Goal: Information Seeking & Learning: Learn about a topic

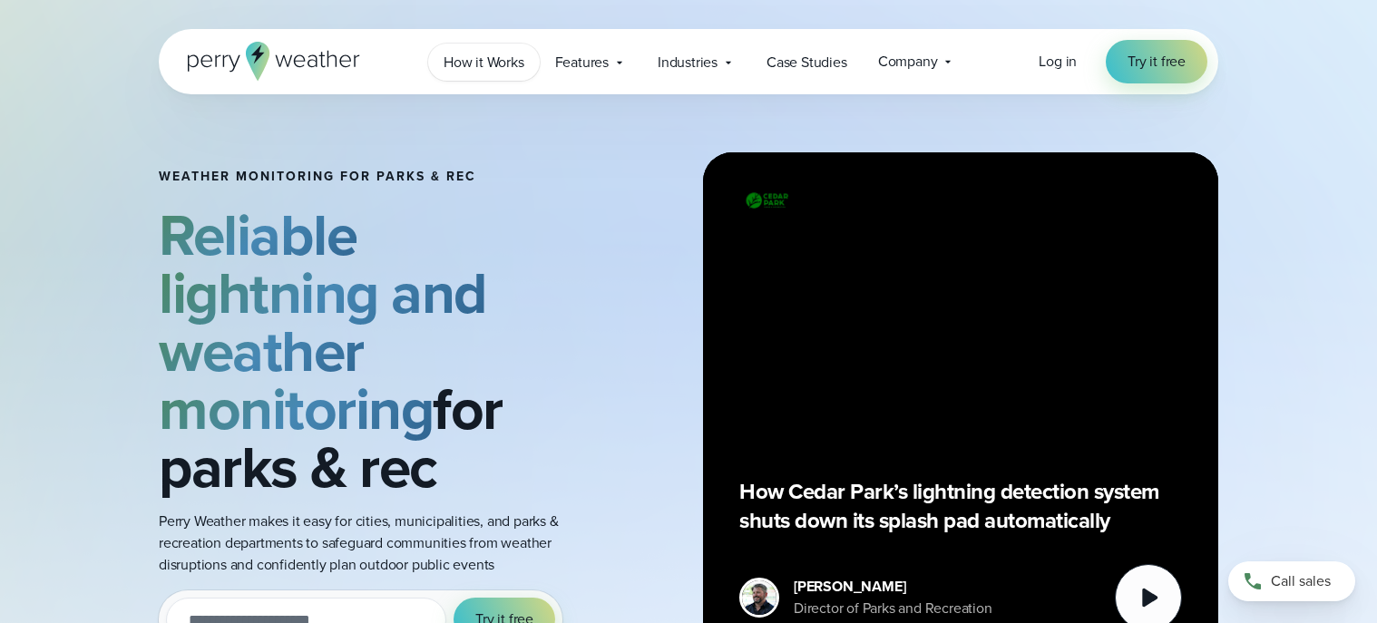
click at [473, 70] on span "How it Works" at bounding box center [484, 63] width 81 height 22
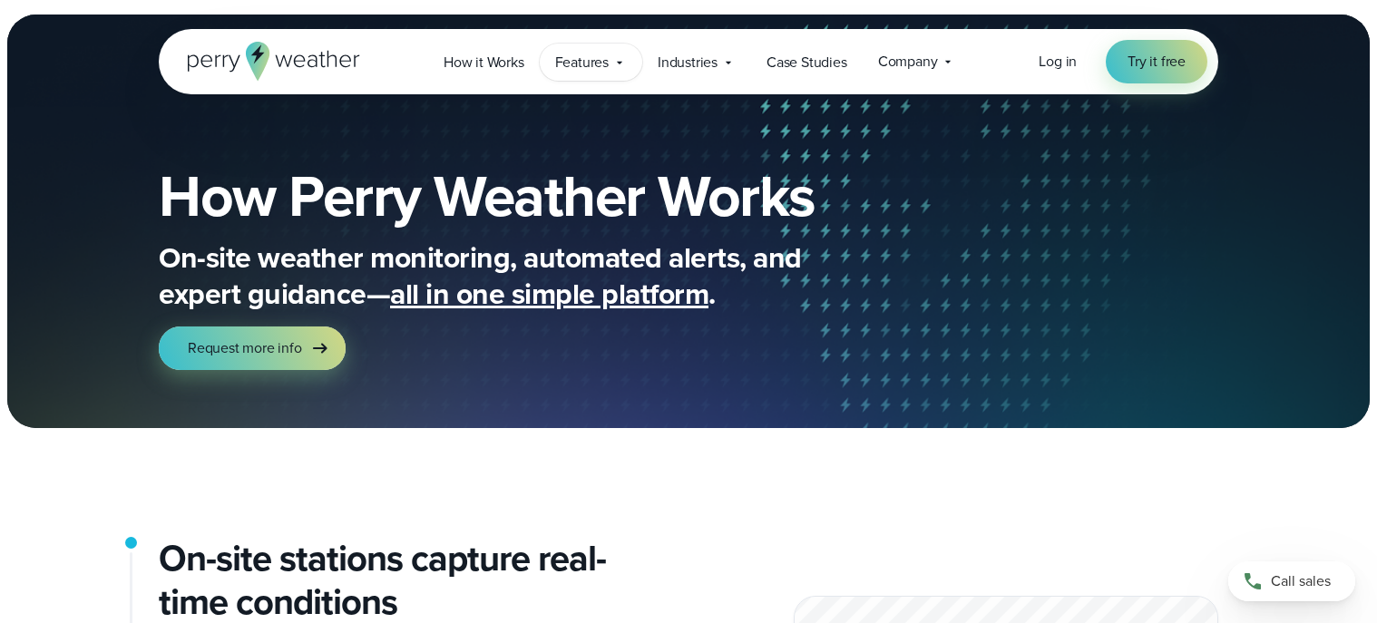
click at [593, 68] on span "Features" at bounding box center [582, 63] width 54 height 22
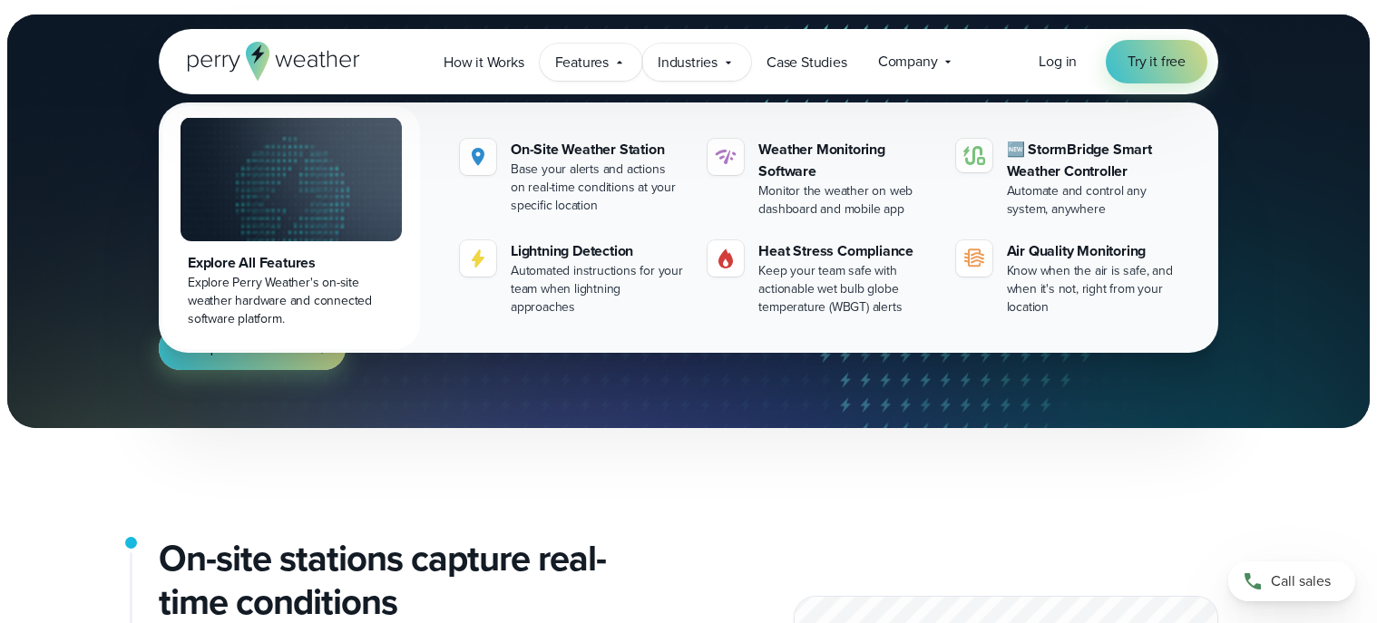
click at [695, 62] on span "Industries" at bounding box center [688, 63] width 60 height 22
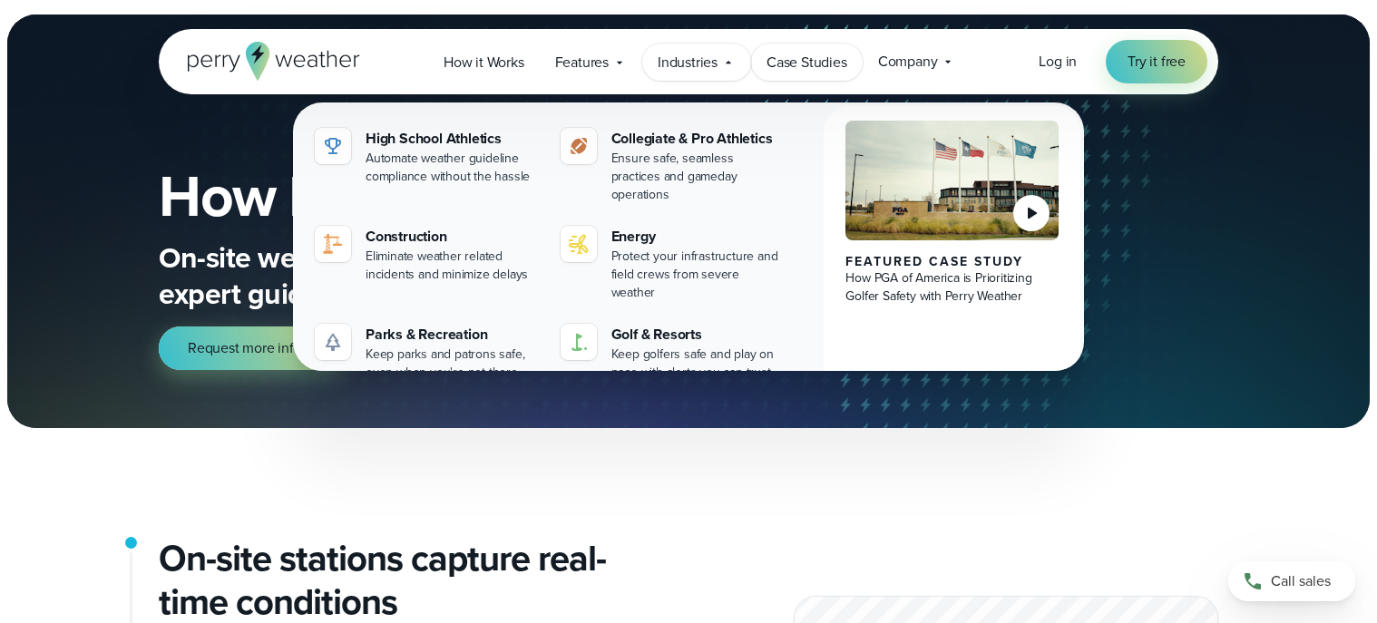
click at [799, 65] on span "Case Studies" at bounding box center [806, 63] width 81 height 22
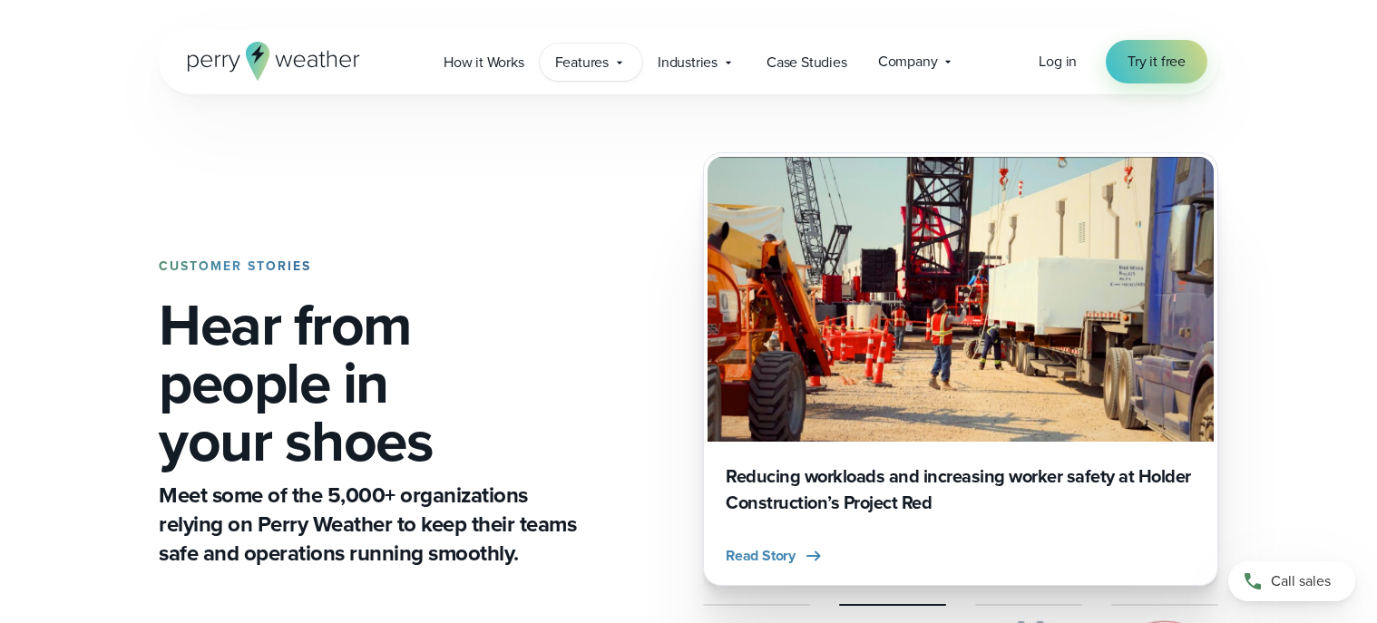
click at [591, 66] on span "Features" at bounding box center [582, 63] width 54 height 22
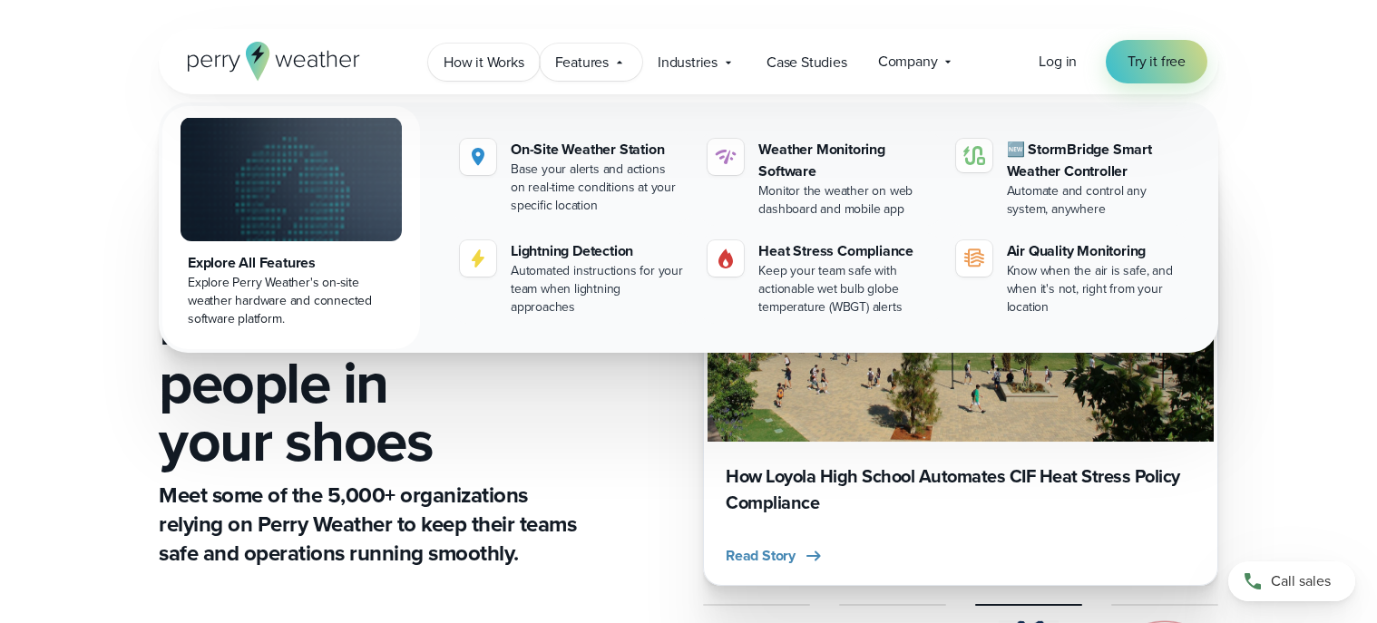
click at [495, 63] on span "How it Works" at bounding box center [484, 63] width 81 height 22
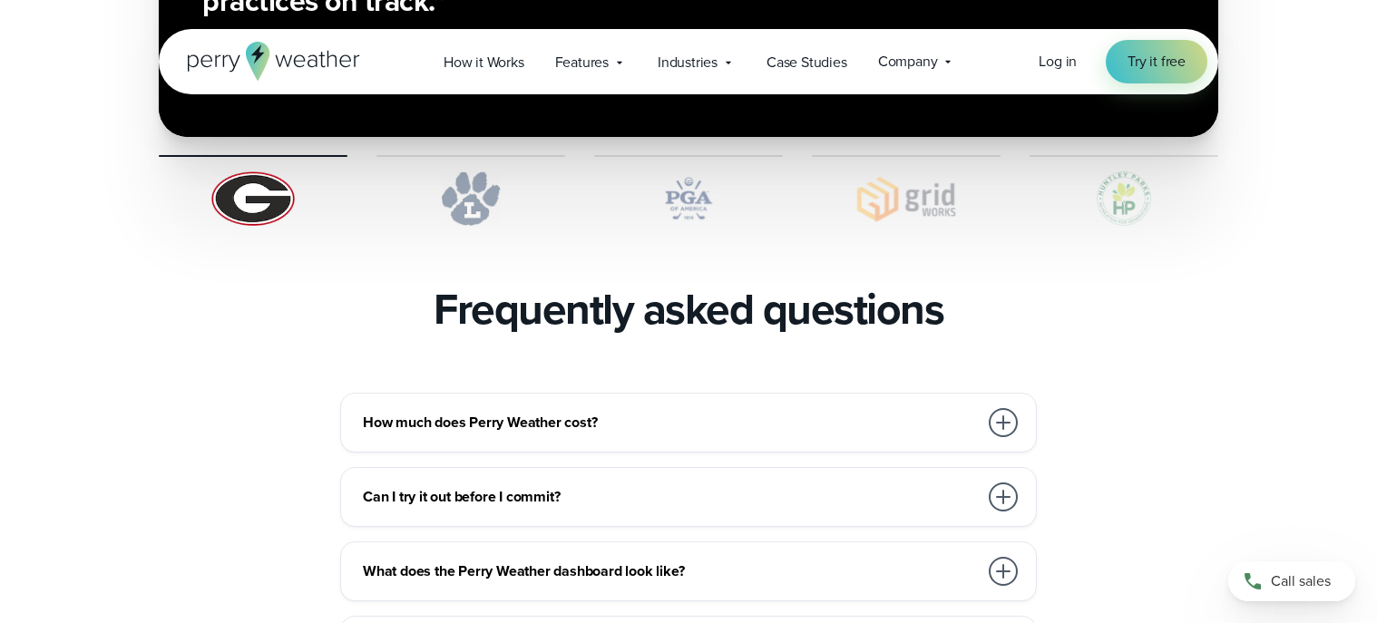
scroll to position [3810, 0]
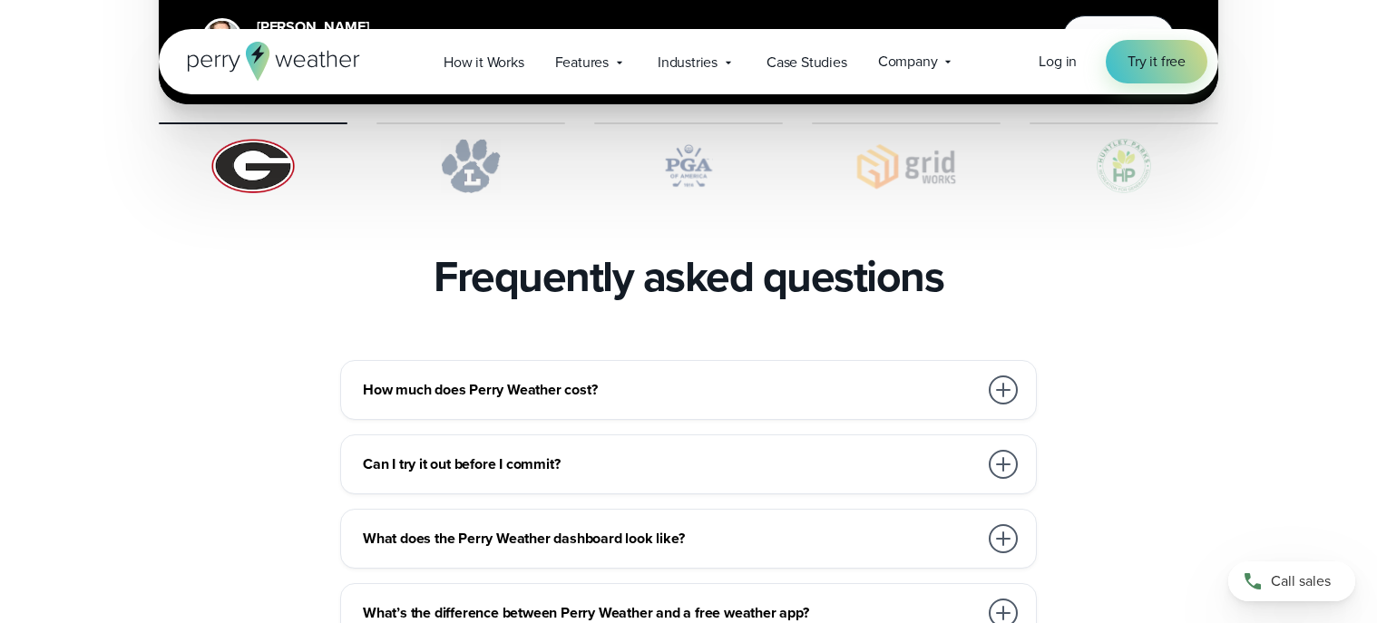
click at [1004, 376] on div at bounding box center [1003, 390] width 29 height 29
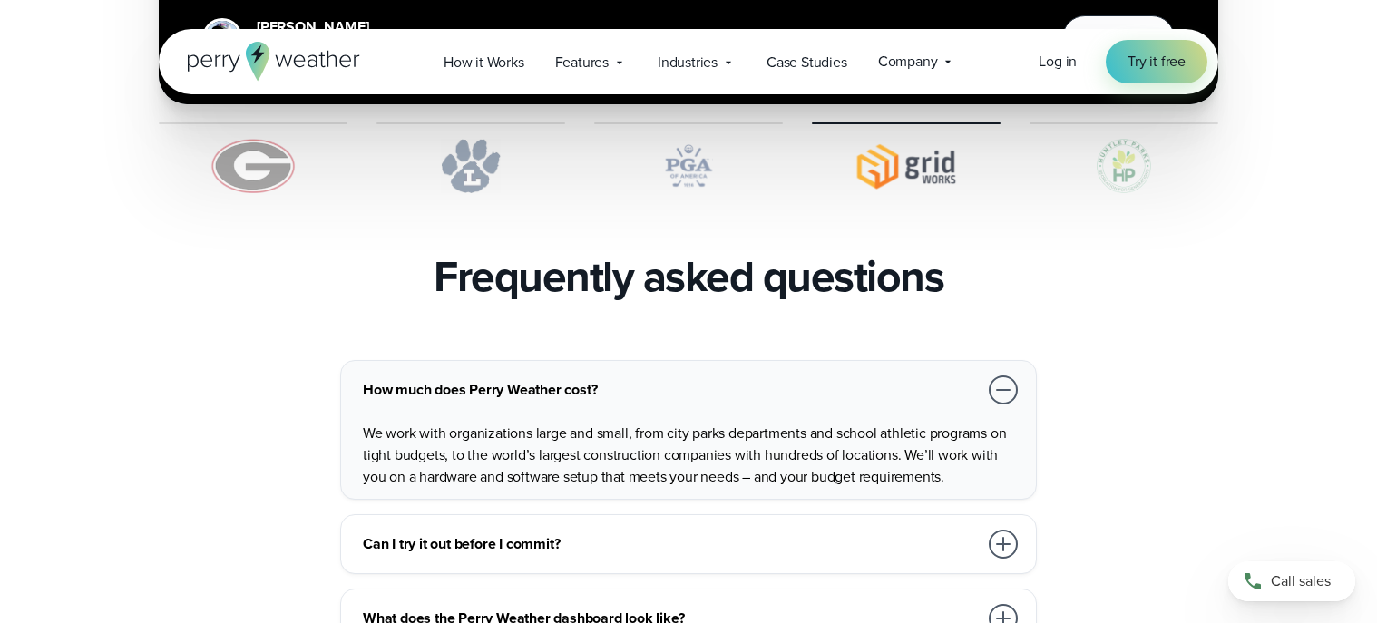
scroll to position [3900, 0]
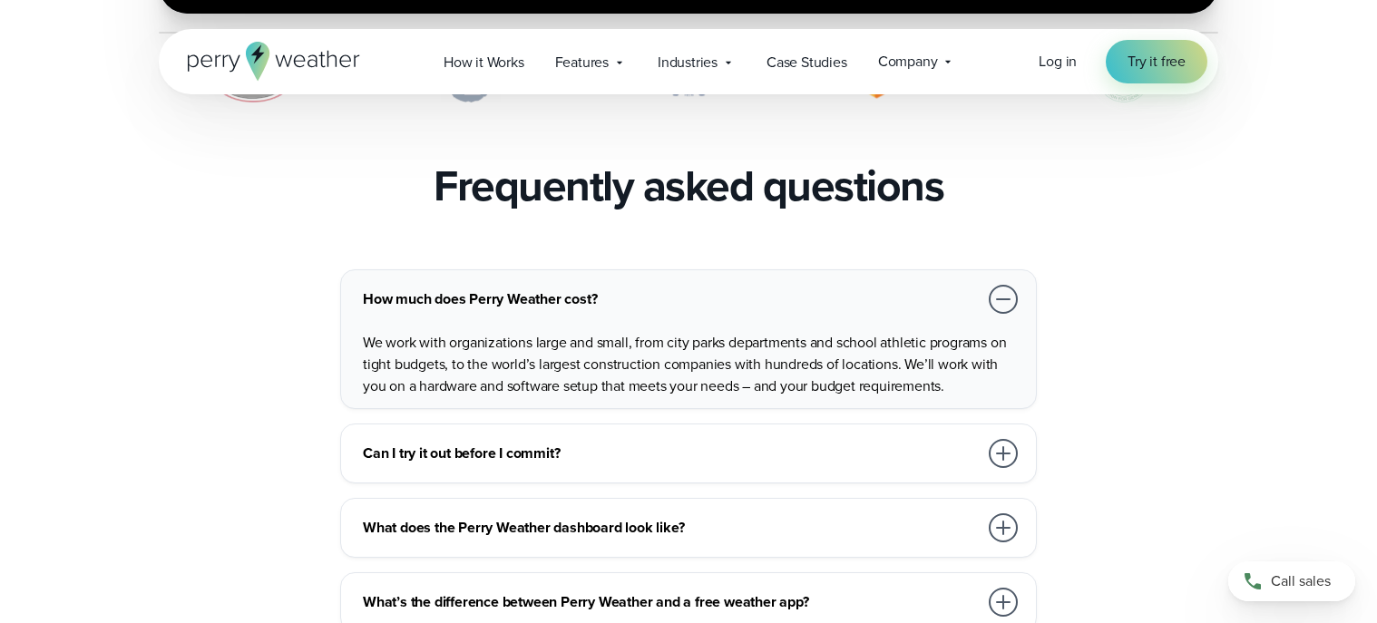
click at [818, 517] on h3 "What does the Perry Weather dashboard look like?" at bounding box center [670, 528] width 615 height 22
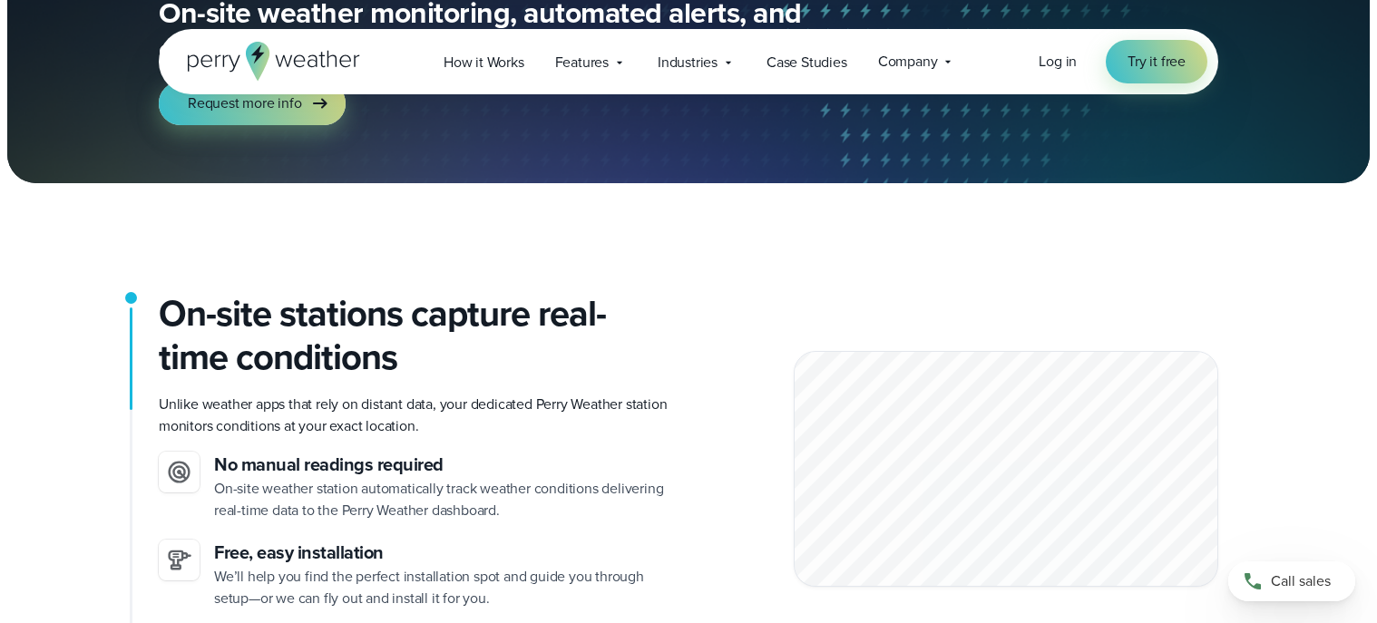
scroll to position [0, 0]
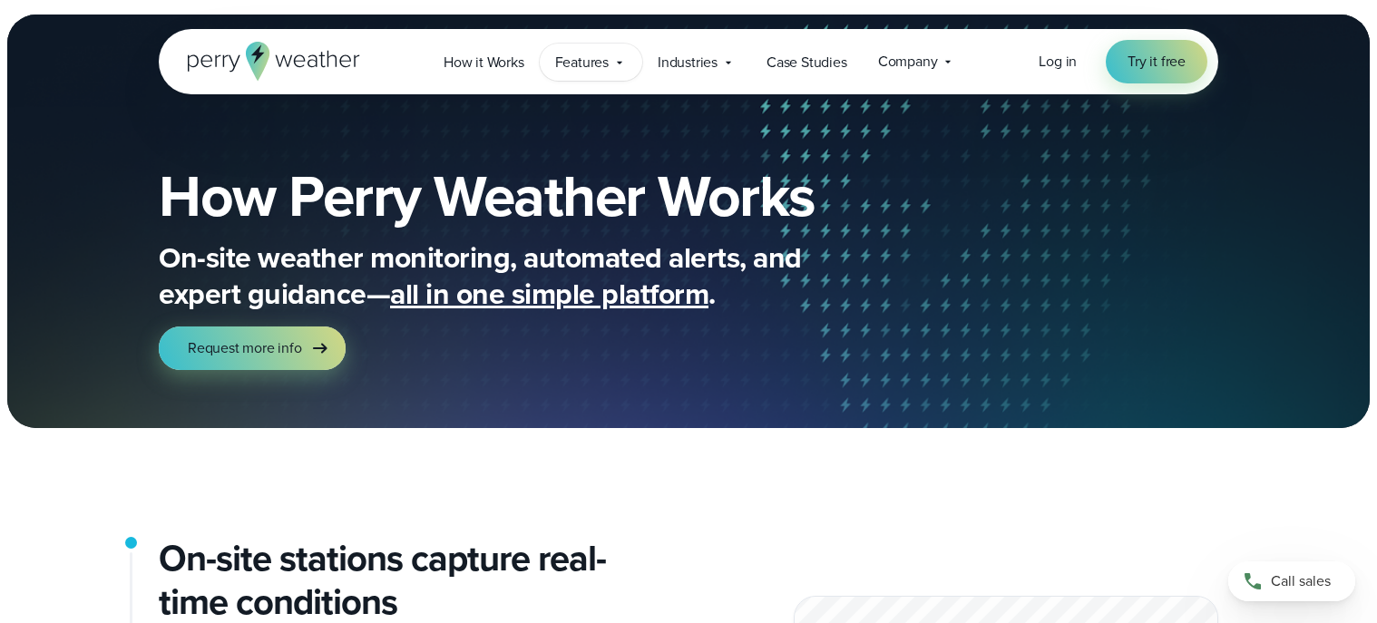
click at [619, 63] on icon at bounding box center [619, 62] width 15 height 15
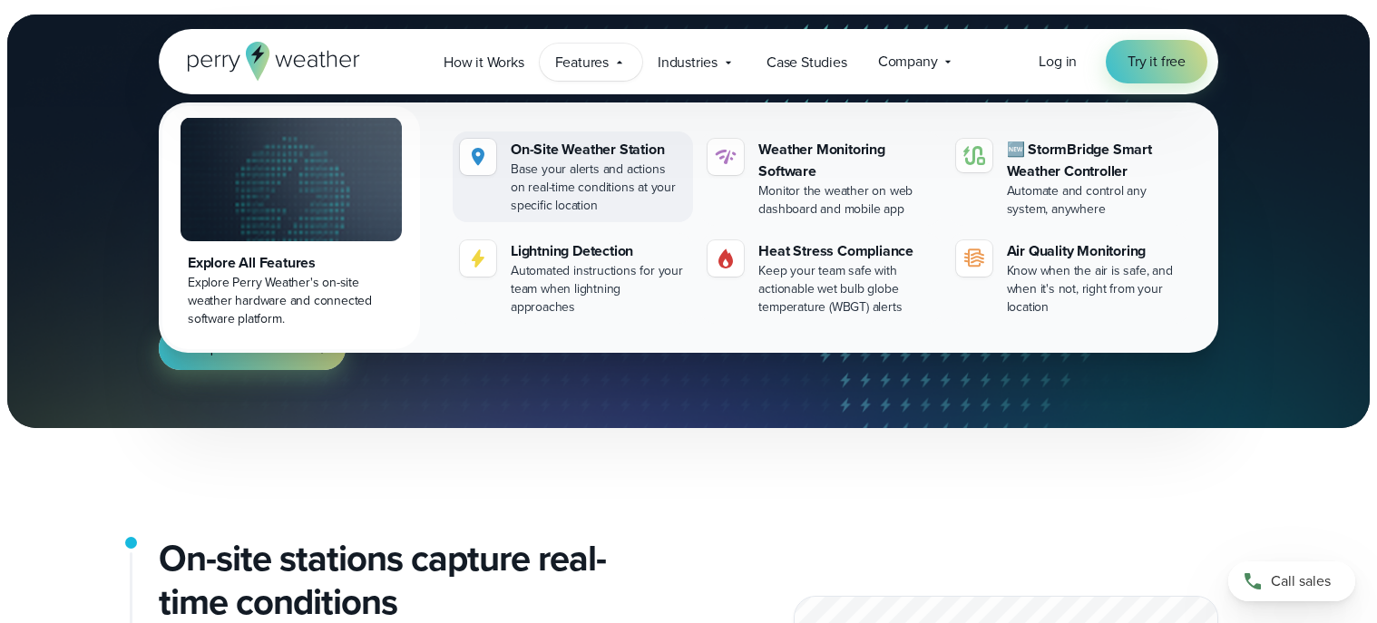
click at [588, 161] on div "Base your alerts and actions on real-time conditions at your specific location" at bounding box center [598, 188] width 175 height 54
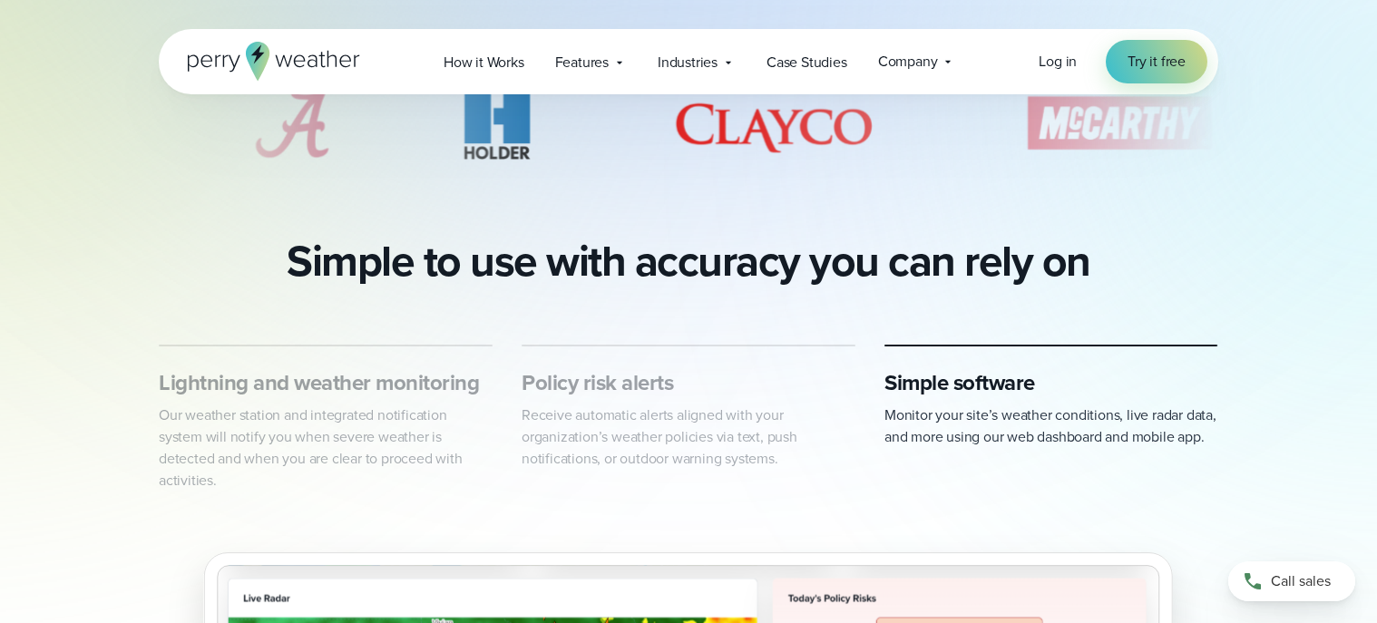
scroll to position [726, 0]
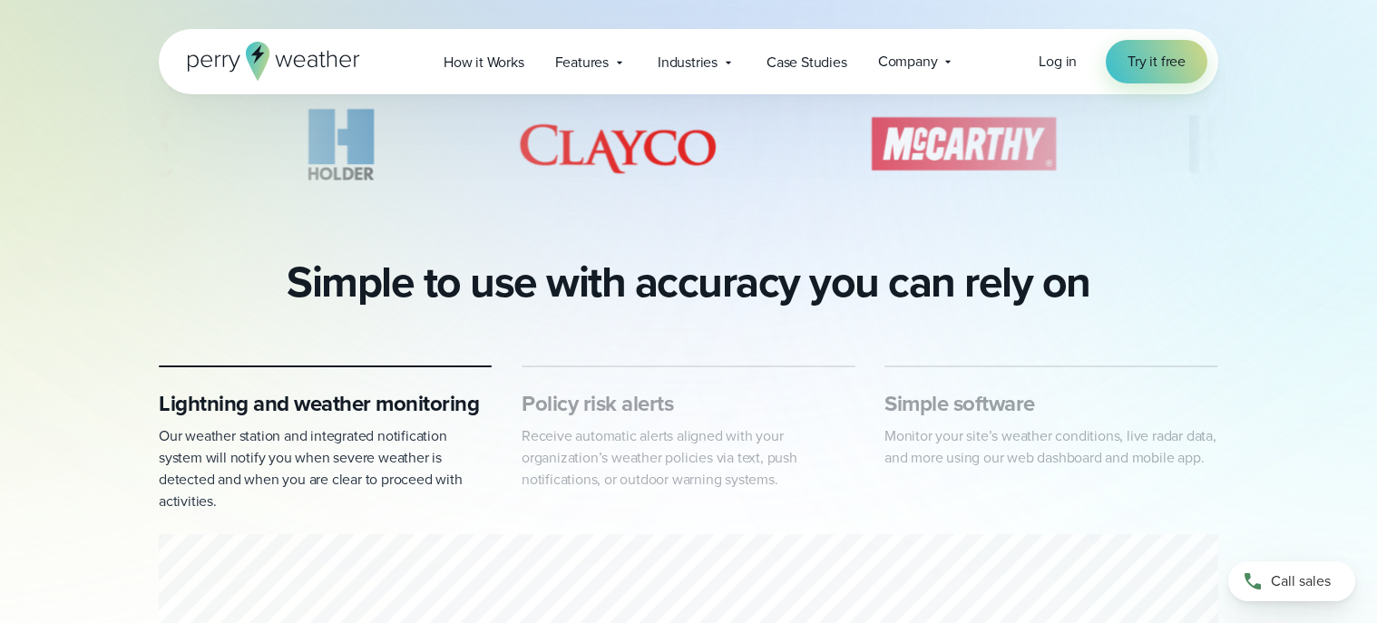
click at [962, 408] on h3 "Simple software" at bounding box center [1051, 403] width 334 height 29
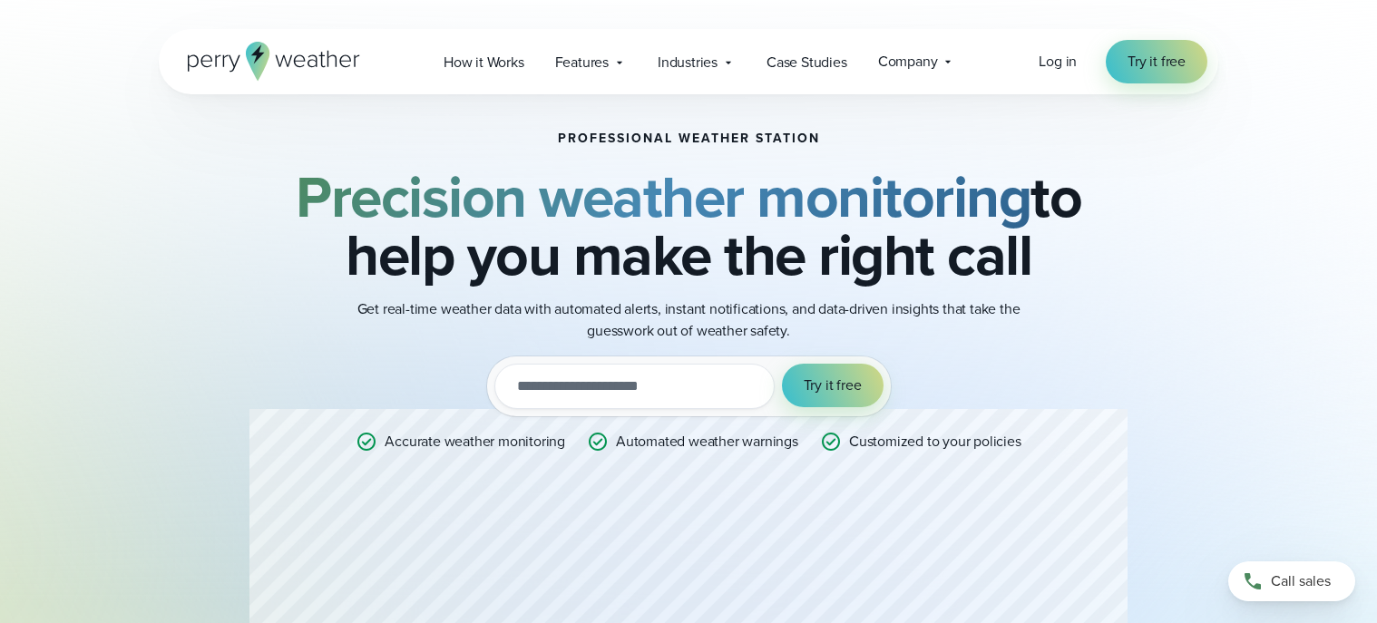
scroll to position [0, 0]
